Goal: Task Accomplishment & Management: Use online tool/utility

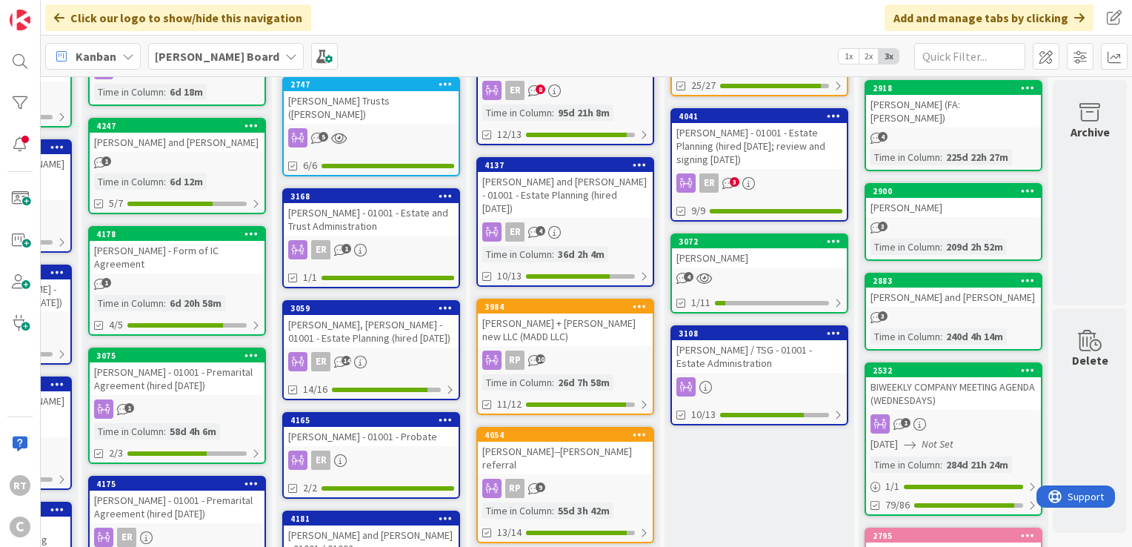
scroll to position [338, 699]
click at [971, 377] on div "BIWEEKLY COMPANY MEETING AGENDA (WEDNESDAYS)" at bounding box center [953, 393] width 175 height 33
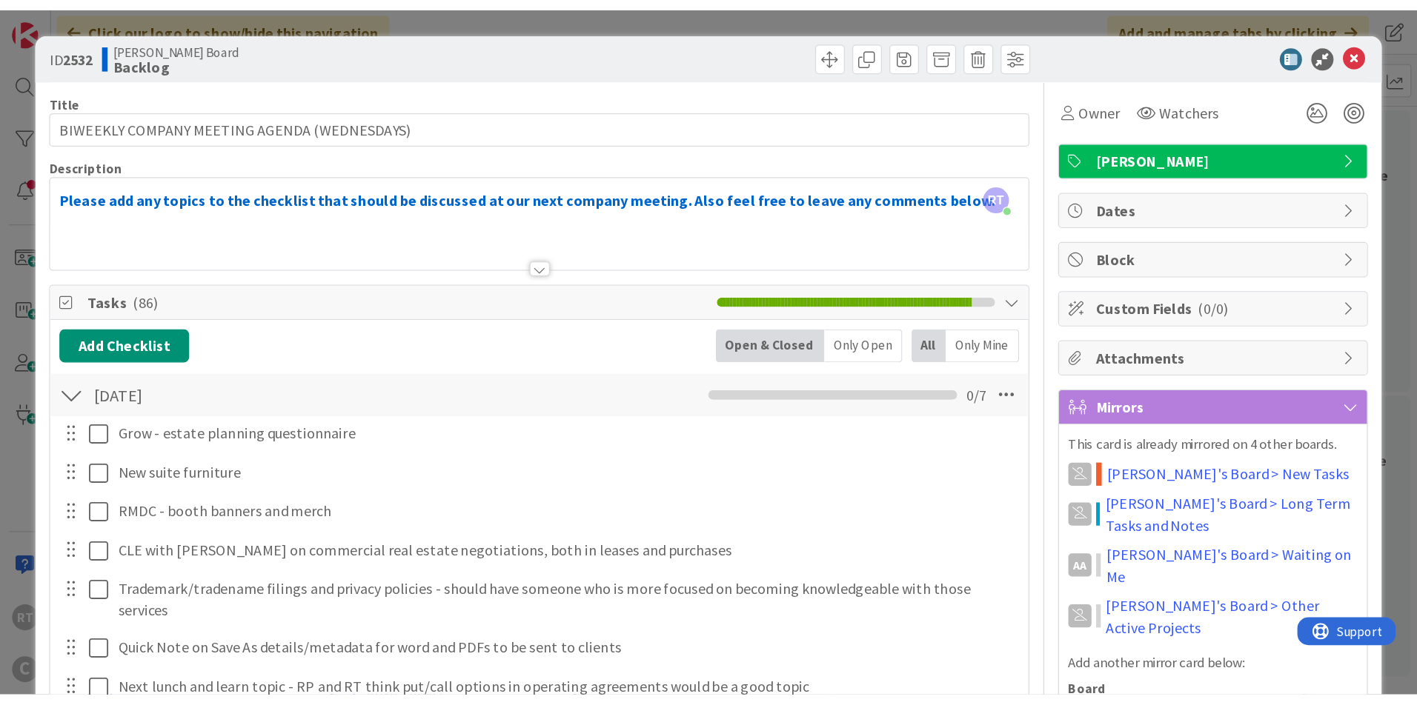
scroll to position [171, 0]
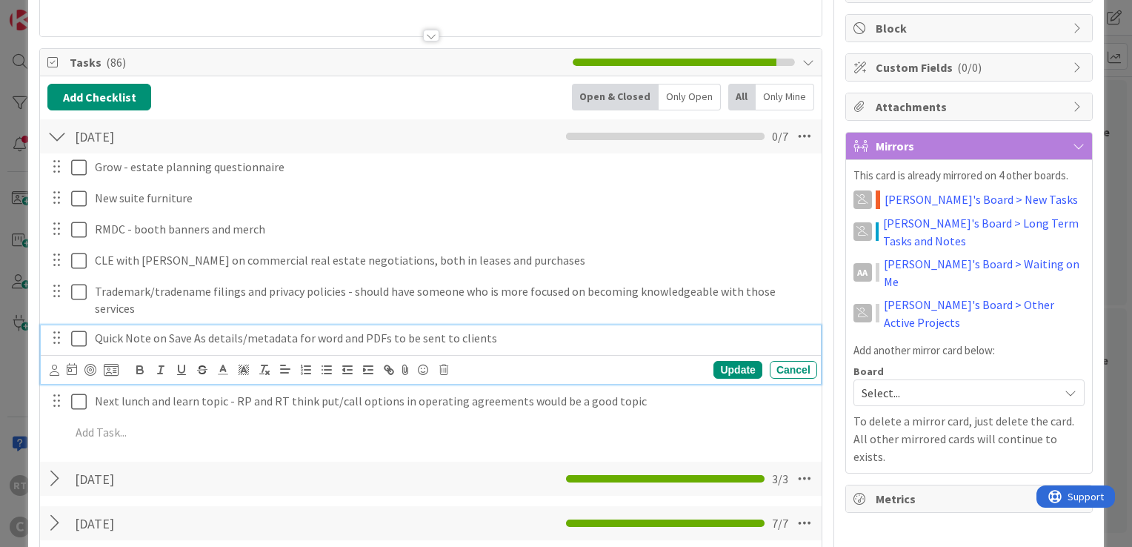
click at [76, 342] on icon at bounding box center [79, 339] width 16 height 18
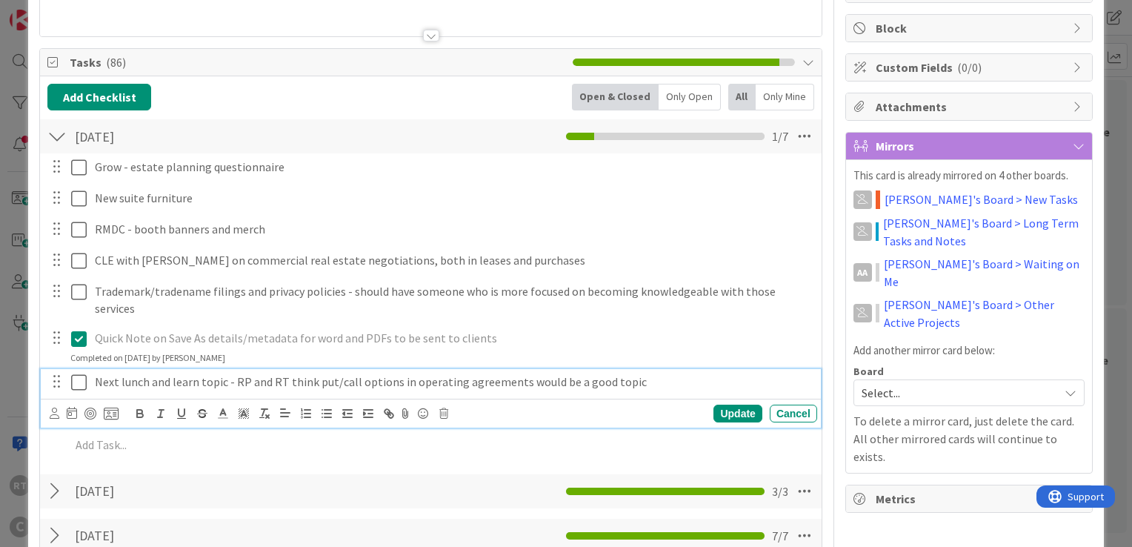
click at [74, 376] on icon at bounding box center [79, 382] width 16 height 18
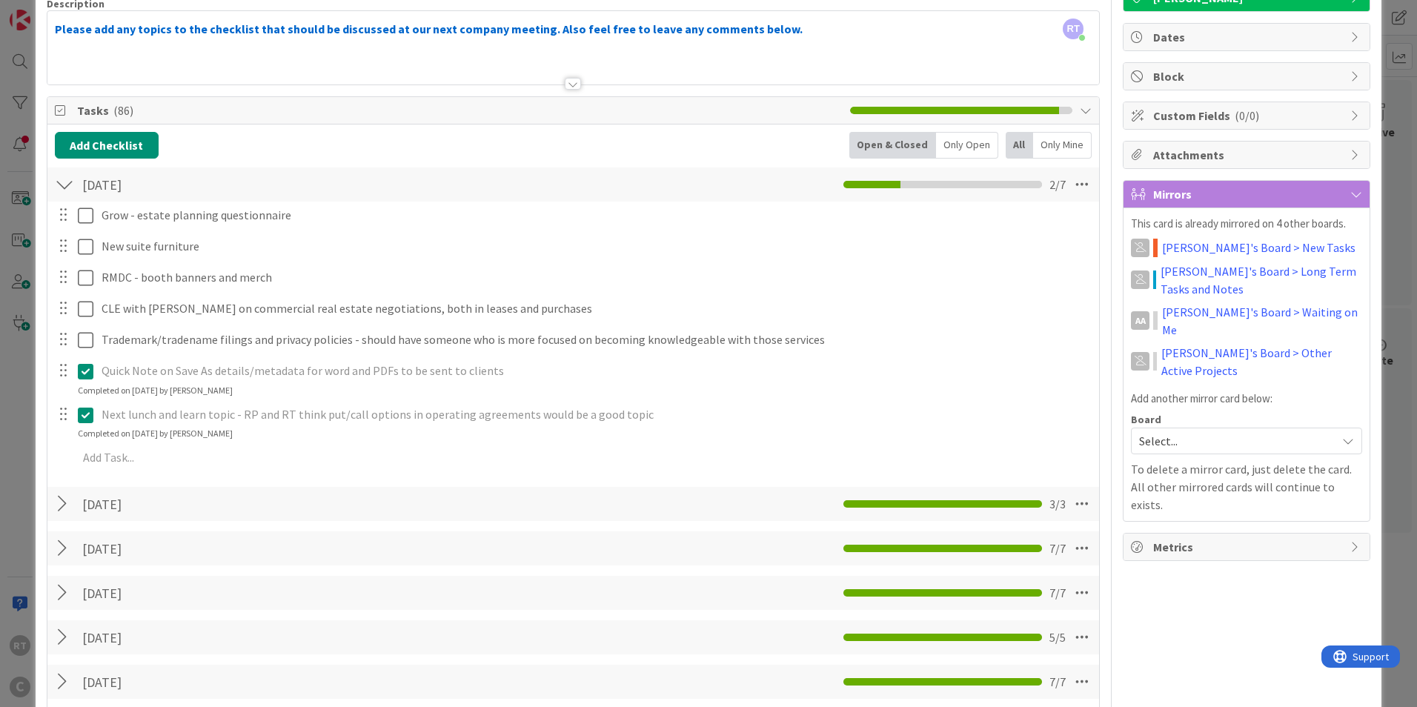
scroll to position [0, 0]
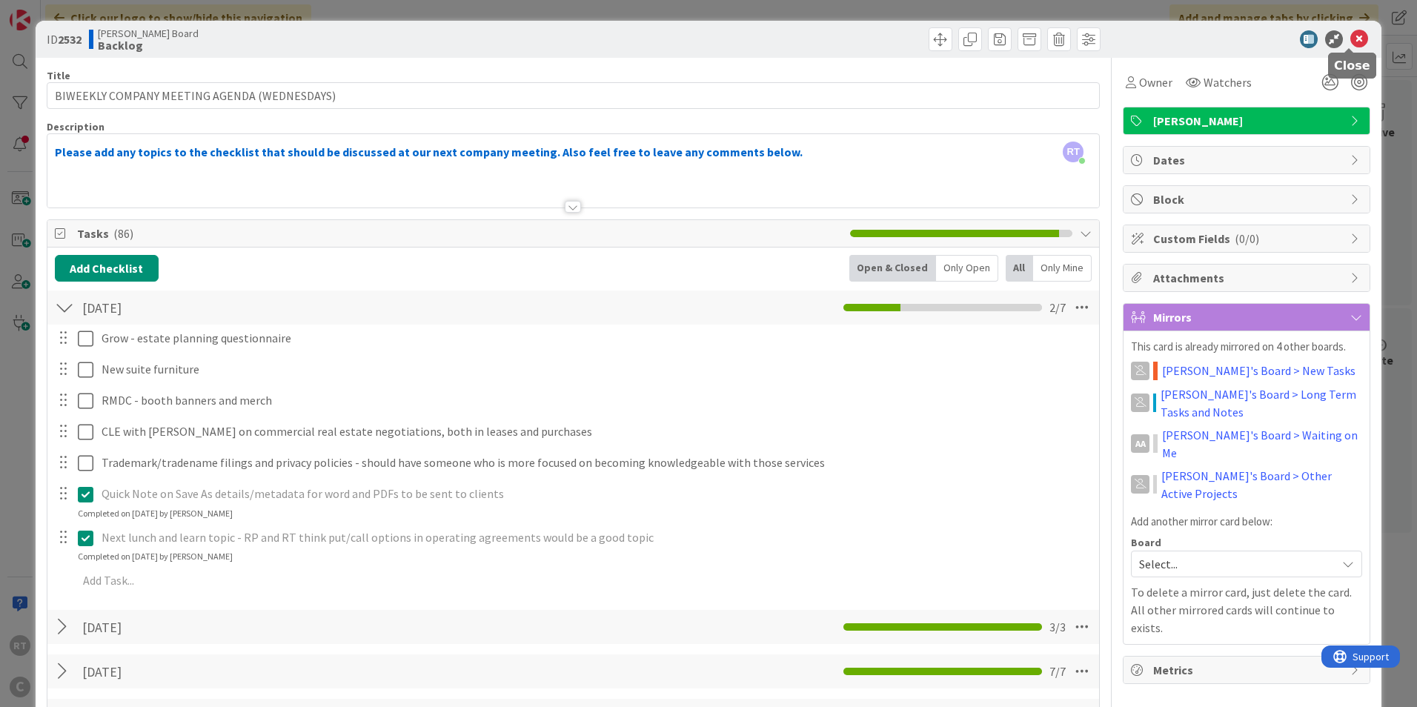
click at [1131, 37] on icon at bounding box center [1359, 39] width 18 height 18
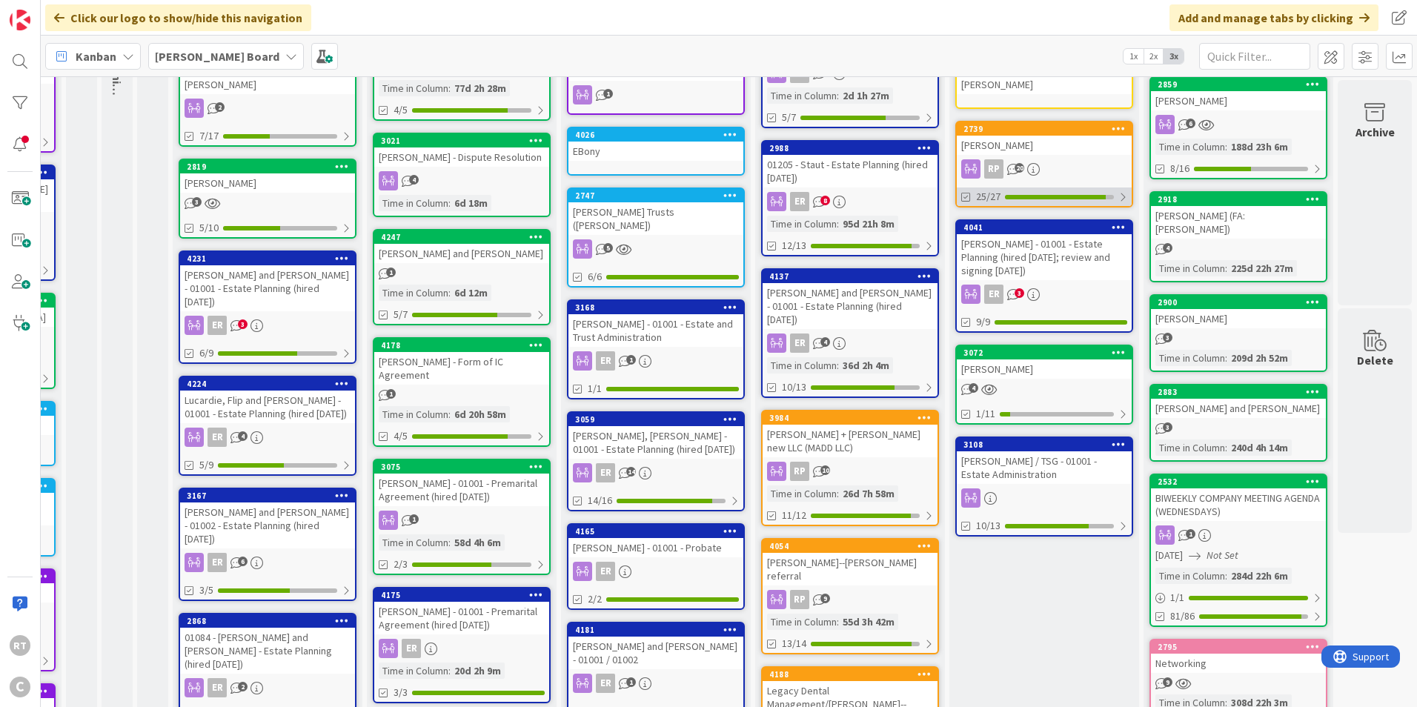
scroll to position [0, 415]
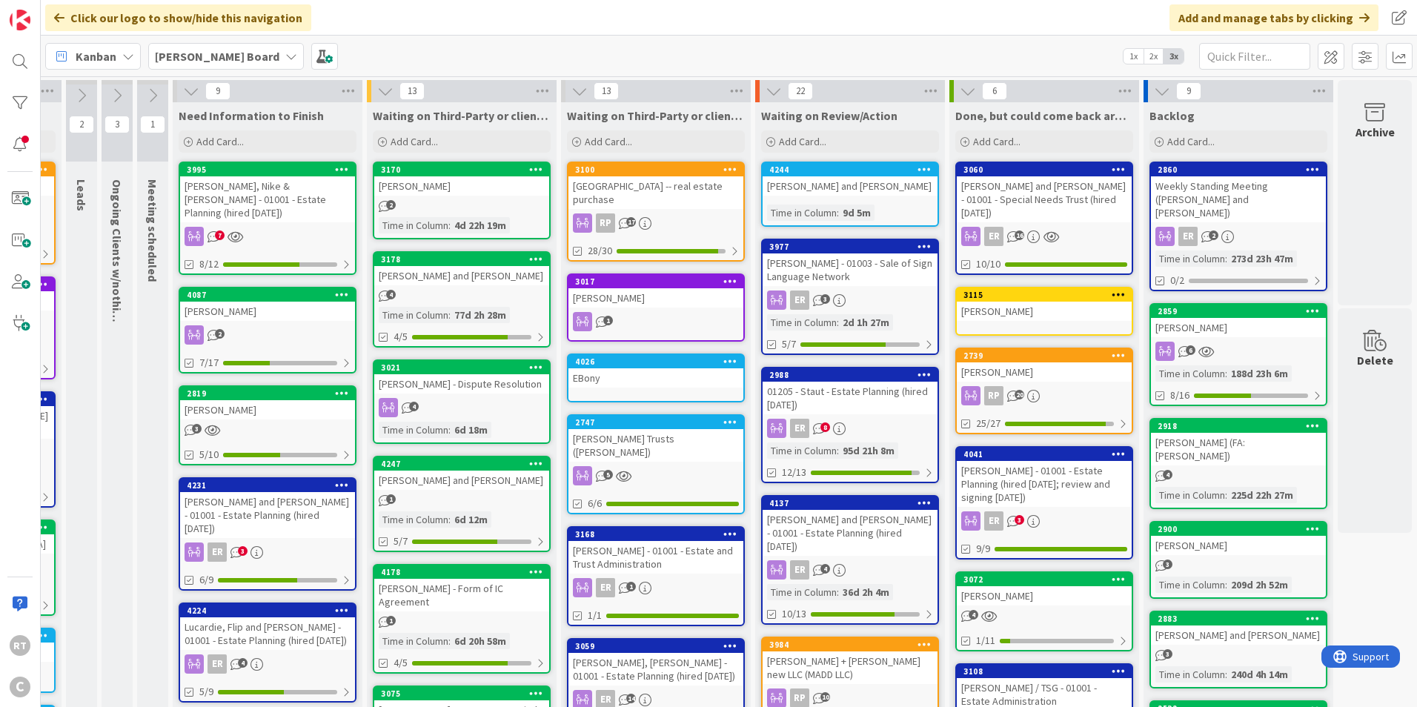
click at [1131, 96] on icon at bounding box center [1162, 91] width 16 height 16
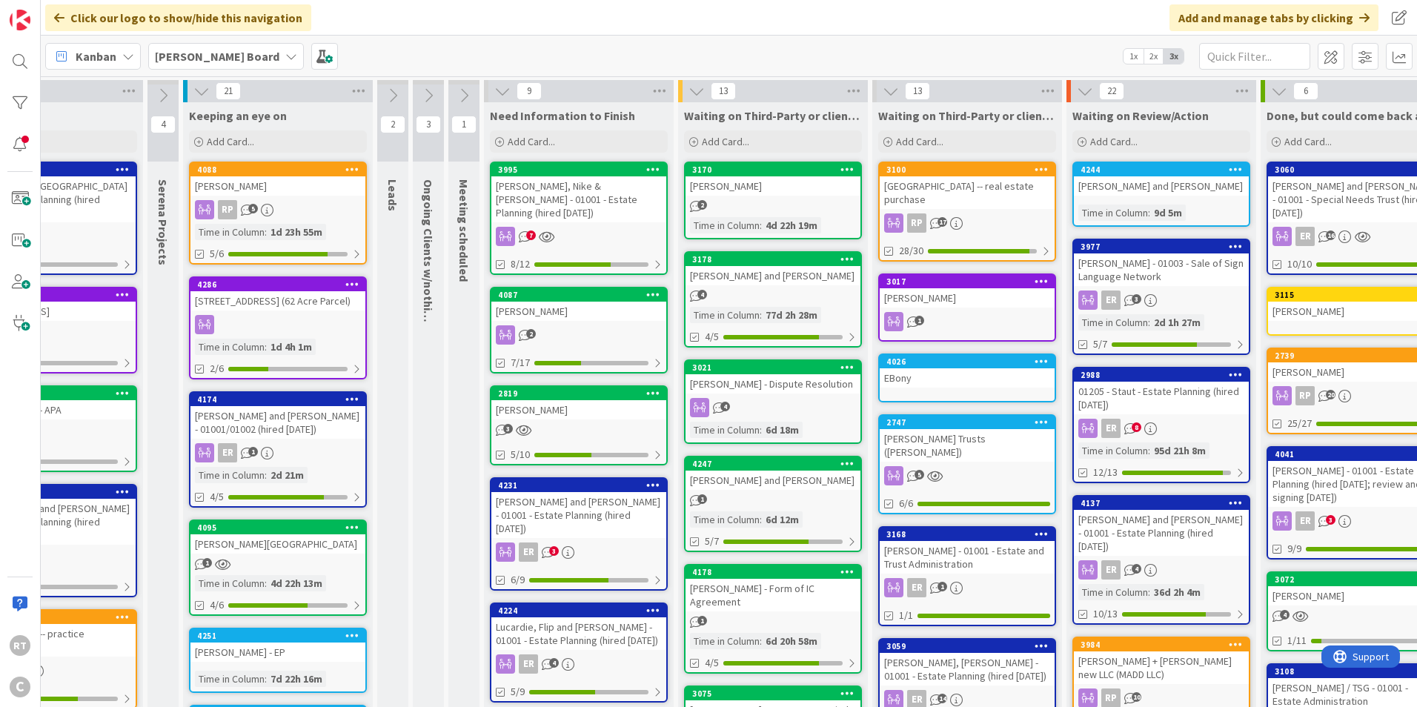
scroll to position [0, 0]
